Goal: Use online tool/utility: Utilize a website feature to perform a specific function

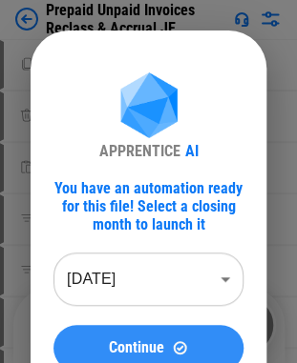
click at [175, 346] on img at bounding box center [180, 348] width 16 height 16
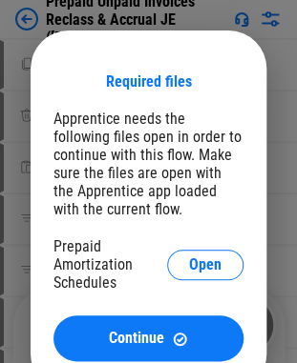
click at [175, 346] on img at bounding box center [180, 339] width 16 height 16
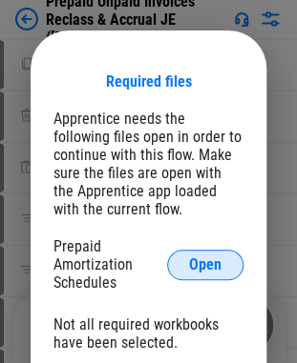
click at [200, 265] on span "Open" at bounding box center [205, 265] width 32 height 15
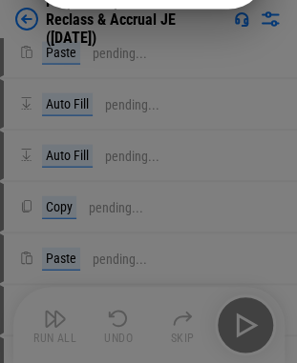
scroll to position [284, 0]
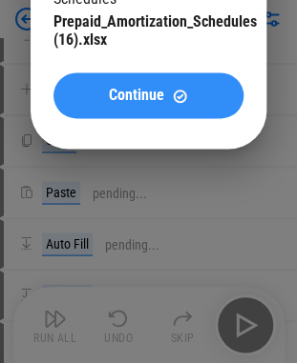
click at [156, 86] on button "Continue" at bounding box center [148, 95] width 190 height 46
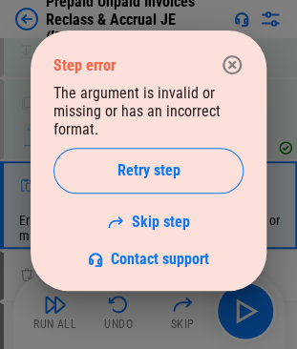
scroll to position [868, 0]
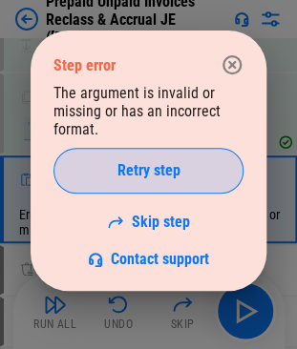
click at [150, 175] on span "Retry step" at bounding box center [148, 170] width 63 height 15
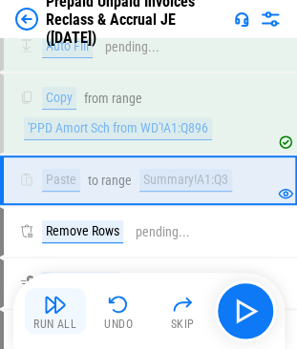
click at [46, 315] on img "button" at bounding box center [55, 304] width 23 height 23
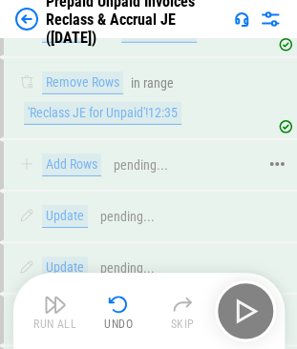
scroll to position [1515, 0]
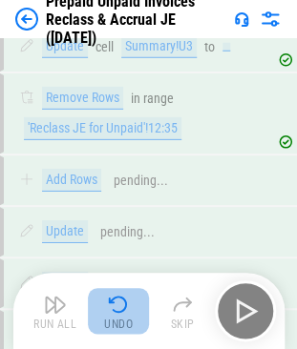
click at [122, 319] on div "Undo" at bounding box center [118, 324] width 29 height 11
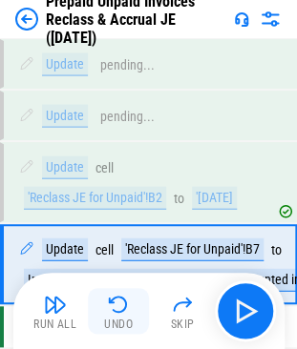
scroll to position [2272, 0]
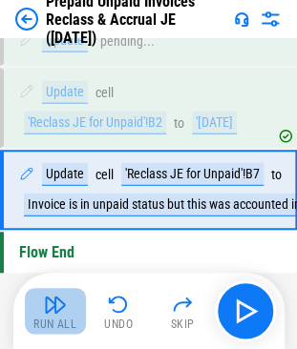
click at [63, 299] on img "button" at bounding box center [55, 304] width 23 height 23
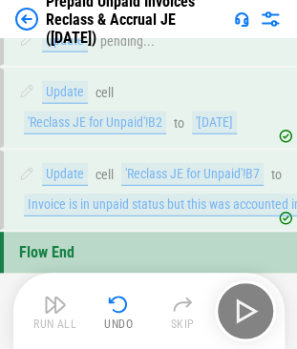
click at [248, 294] on div "Run All Undo Skip" at bounding box center [151, 310] width 252 height 61
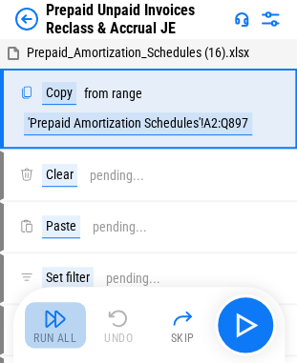
drag, startPoint x: 52, startPoint y: 324, endPoint x: 71, endPoint y: 323, distance: 18.1
click at [52, 324] on img "button" at bounding box center [55, 318] width 23 height 23
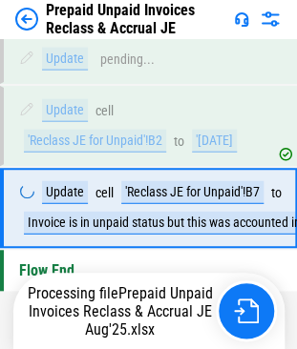
scroll to position [2272, 0]
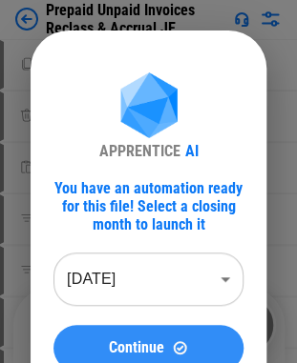
click at [181, 343] on img at bounding box center [180, 348] width 16 height 16
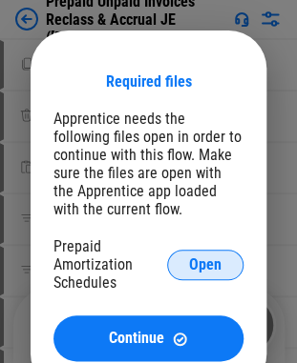
click at [217, 267] on span "Open" at bounding box center [205, 265] width 32 height 15
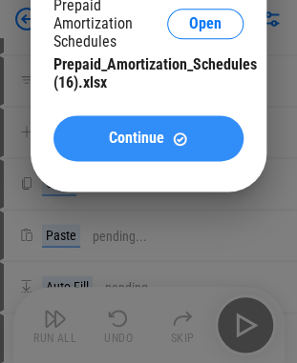
click at [177, 134] on img at bounding box center [180, 139] width 16 height 16
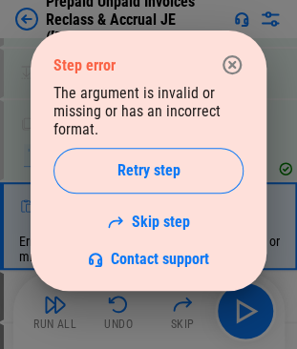
scroll to position [868, 0]
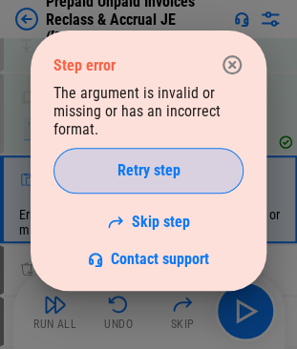
click at [181, 177] on div "Retry step" at bounding box center [148, 170] width 142 height 15
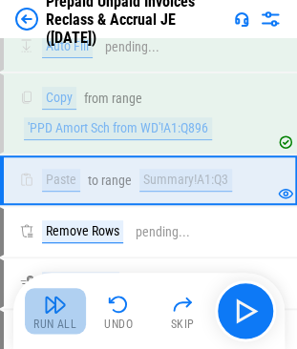
click at [60, 307] on img "button" at bounding box center [55, 304] width 23 height 23
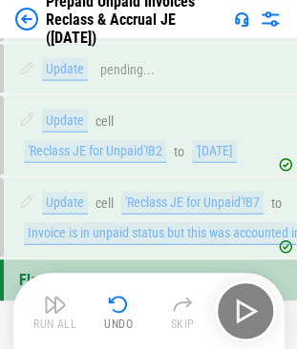
scroll to position [2276, 0]
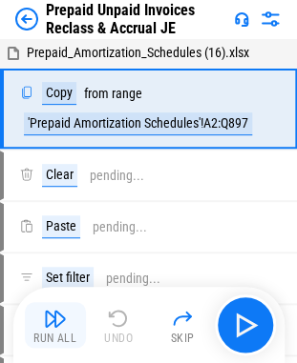
click at [40, 328] on button "Run All" at bounding box center [55, 325] width 61 height 46
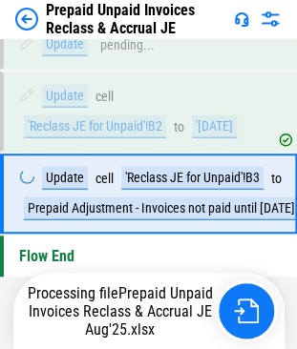
scroll to position [2272, 0]
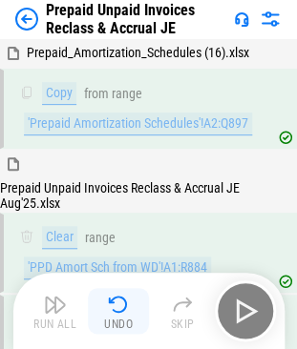
click at [124, 302] on img "button" at bounding box center [118, 304] width 23 height 23
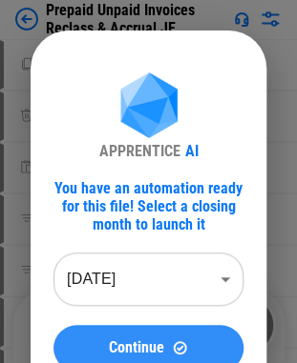
click at [158, 342] on span "Continue" at bounding box center [136, 347] width 55 height 15
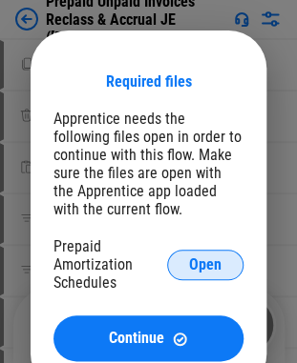
click at [208, 265] on span "Open" at bounding box center [205, 265] width 32 height 15
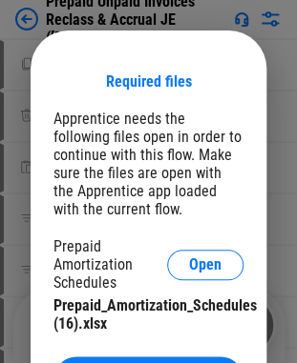
scroll to position [229, 0]
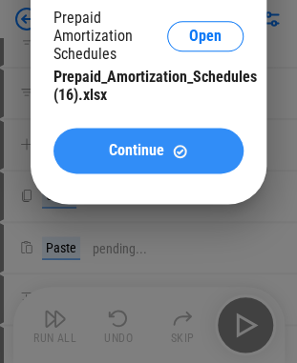
click at [139, 153] on span "Continue" at bounding box center [136, 150] width 55 height 15
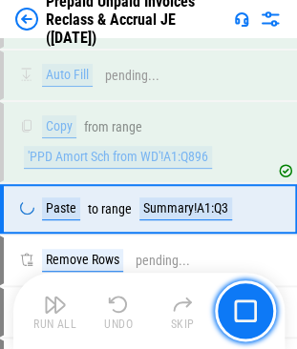
scroll to position [868, 0]
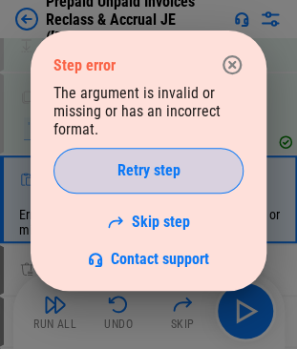
click at [131, 175] on span "Retry step" at bounding box center [148, 170] width 63 height 15
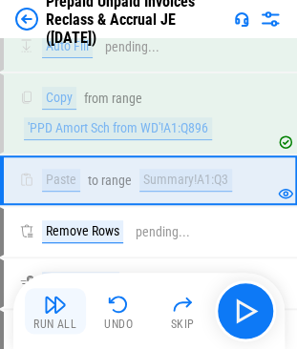
click at [50, 314] on img "button" at bounding box center [55, 304] width 23 height 23
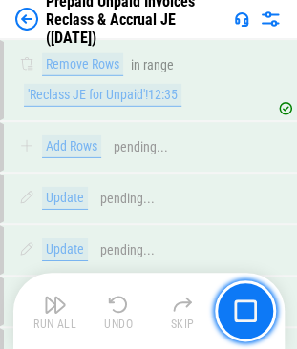
scroll to position [1580, 0]
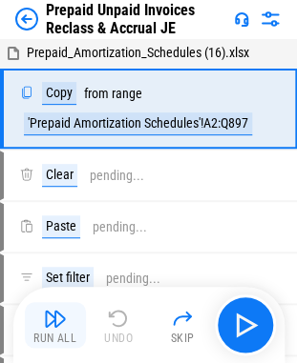
click at [36, 321] on button "Run All" at bounding box center [55, 325] width 61 height 46
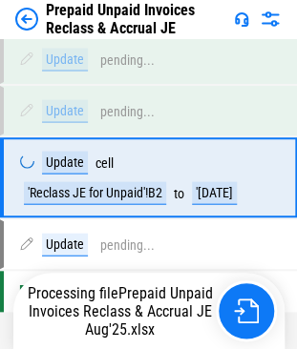
scroll to position [2175, 0]
